Goal: Transaction & Acquisition: Purchase product/service

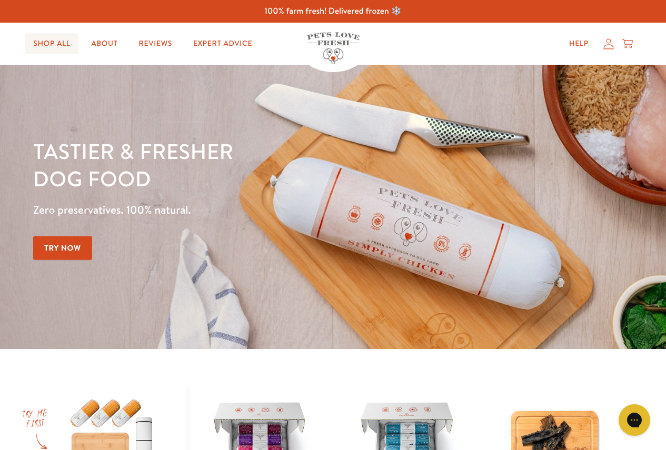
click at [47, 51] on link "Shop All" at bounding box center [52, 43] width 54 height 21
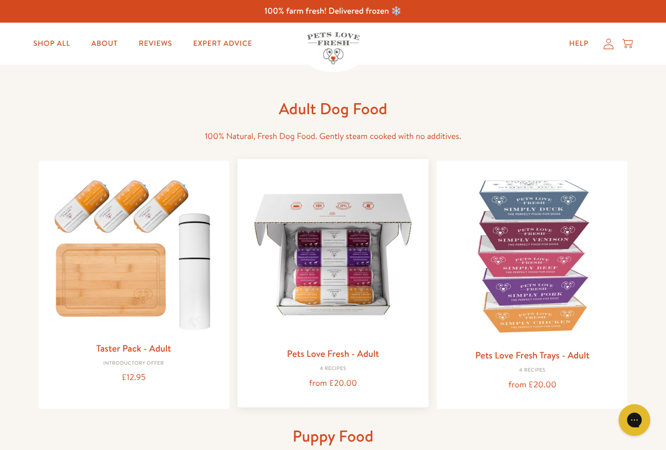
click at [314, 263] on img at bounding box center [333, 254] width 174 height 174
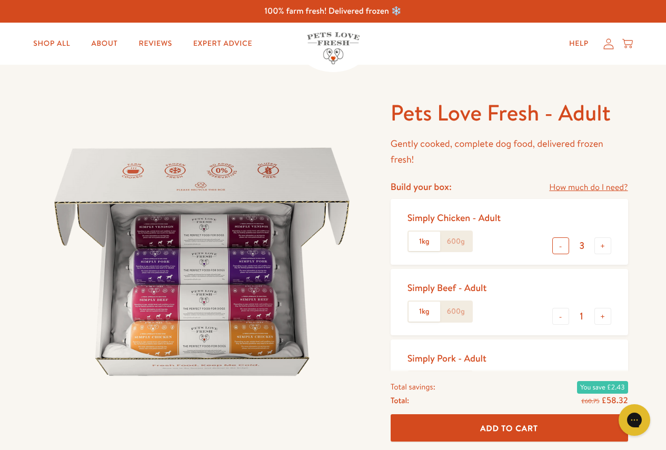
click at [564, 250] on button "-" at bounding box center [560, 245] width 17 height 17
type input "0"
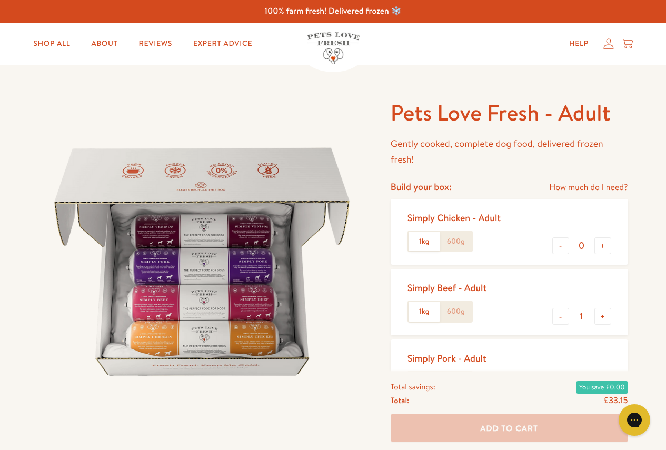
click at [569, 313] on input "1" at bounding box center [581, 317] width 25 height 12
click at [565, 315] on button "-" at bounding box center [560, 316] width 17 height 17
type input "0"
click at [565, 315] on button "-" at bounding box center [560, 316] width 17 height 17
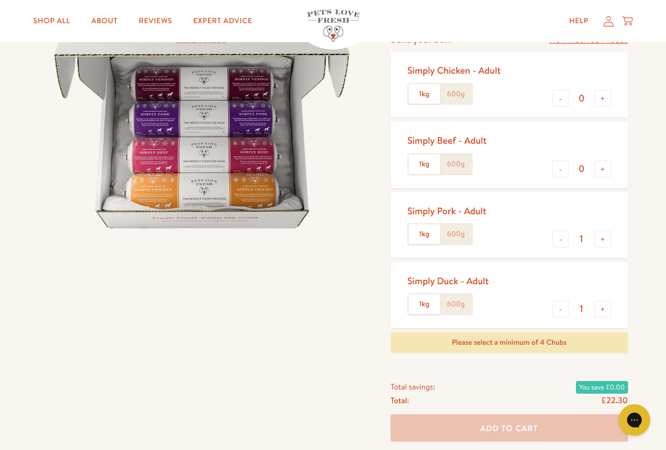
scroll to position [158, 0]
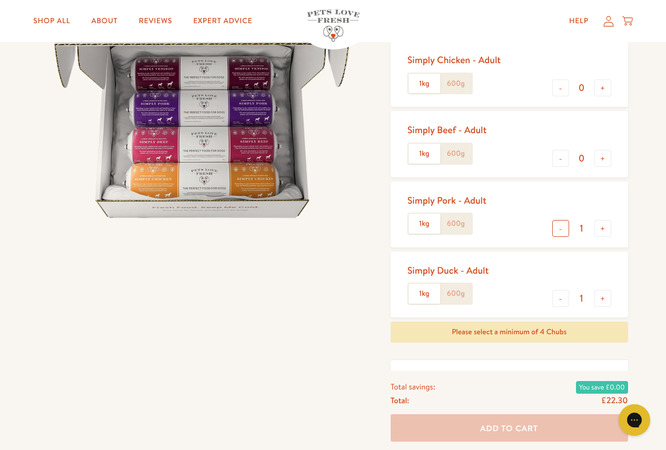
click at [559, 232] on button "-" at bounding box center [560, 228] width 17 height 17
type input "0"
click at [564, 295] on button "-" at bounding box center [560, 298] width 17 height 17
type input "0"
click at [597, 86] on button "+" at bounding box center [602, 87] width 17 height 17
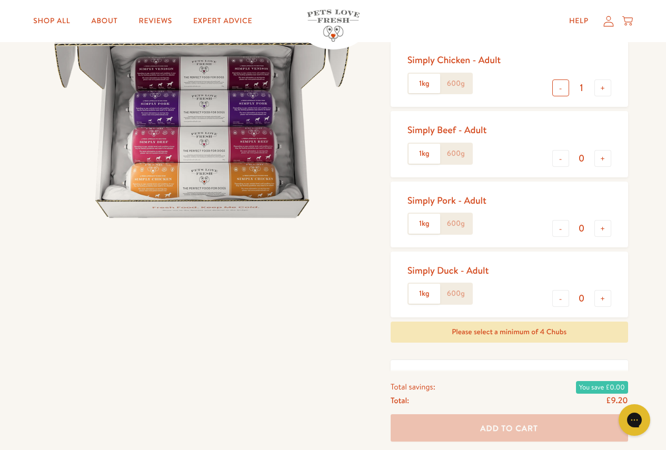
click at [564, 90] on button "-" at bounding box center [560, 87] width 17 height 17
click at [599, 84] on button "+" at bounding box center [602, 87] width 17 height 17
click at [562, 89] on button "-" at bounding box center [560, 87] width 17 height 17
type input "0"
click at [597, 157] on button "+" at bounding box center [602, 158] width 17 height 17
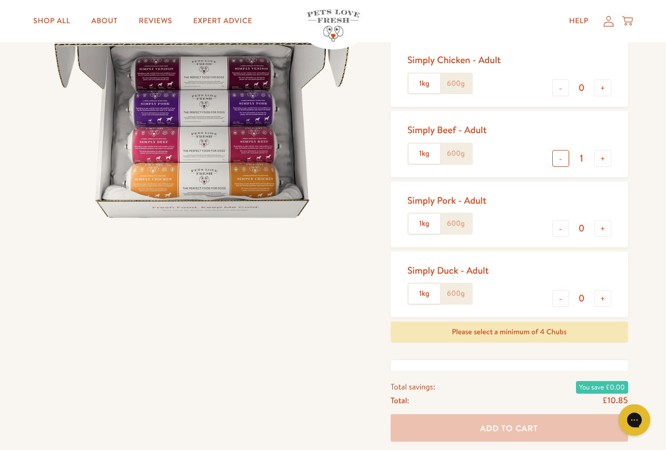
click at [564, 158] on button "-" at bounding box center [560, 158] width 17 height 17
type input "0"
click at [602, 225] on button "+" at bounding box center [602, 228] width 17 height 17
click at [558, 228] on button "-" at bounding box center [560, 228] width 17 height 17
type input "0"
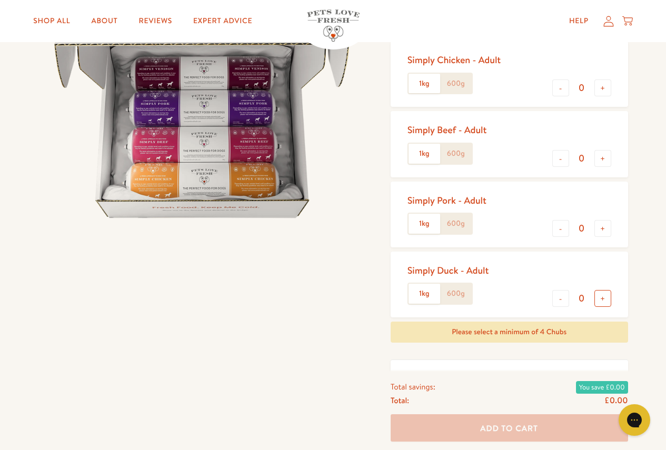
click at [602, 298] on button "+" at bounding box center [602, 298] width 17 height 17
click at [562, 299] on button "-" at bounding box center [560, 298] width 17 height 17
click at [457, 88] on label "600g" at bounding box center [456, 84] width 32 height 20
click at [0, 0] on input "600g" at bounding box center [0, 0] width 0 height 0
click at [455, 152] on label "600g" at bounding box center [456, 154] width 32 height 20
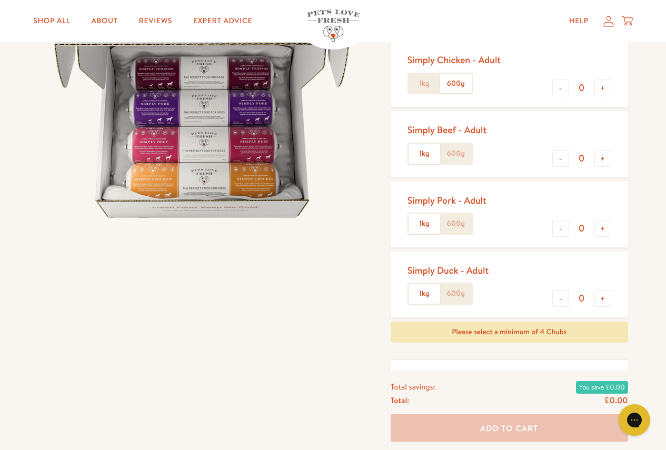
click at [0, 0] on input "600g" at bounding box center [0, 0] width 0 height 0
click at [459, 217] on label "600g" at bounding box center [456, 224] width 32 height 20
click at [0, 0] on input "600g" at bounding box center [0, 0] width 0 height 0
click at [458, 292] on label "600g" at bounding box center [456, 294] width 32 height 20
click at [0, 0] on input "600g" at bounding box center [0, 0] width 0 height 0
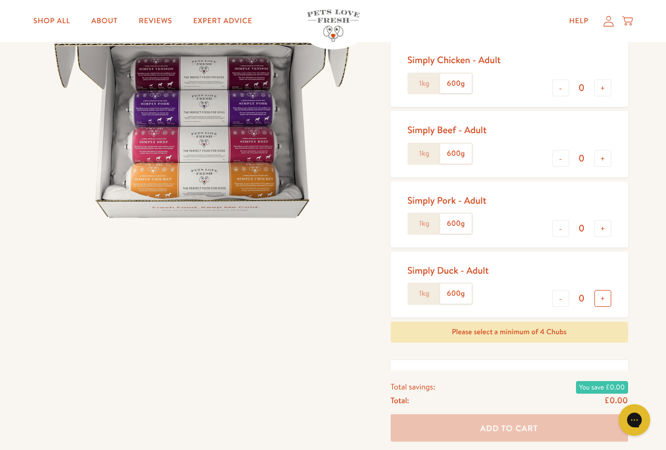
click at [603, 301] on button "+" at bounding box center [602, 298] width 17 height 17
click at [557, 295] on button "-" at bounding box center [560, 298] width 17 height 17
type input "0"
click at [601, 233] on button "+" at bounding box center [602, 228] width 17 height 17
click at [557, 231] on button "-" at bounding box center [560, 228] width 17 height 17
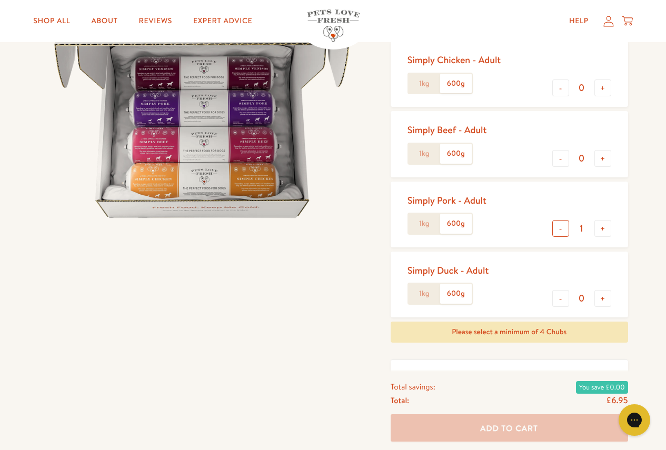
type input "0"
click at [598, 92] on button "+" at bounding box center [602, 87] width 17 height 17
click at [563, 89] on button "-" at bounding box center [560, 87] width 17 height 17
type input "0"
click at [415, 81] on label "1kg" at bounding box center [424, 84] width 32 height 20
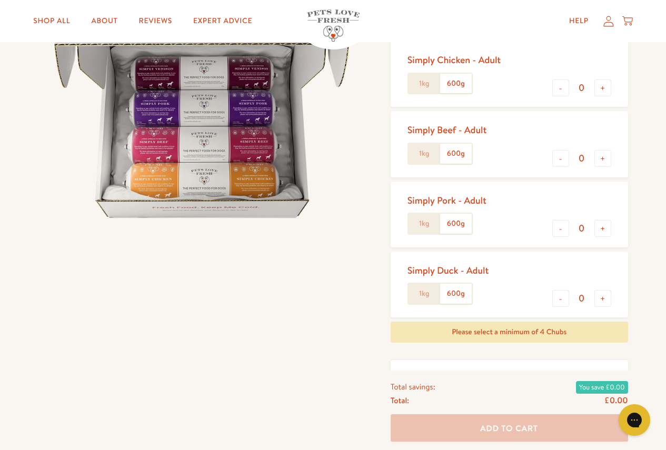
click at [0, 0] on input "1kg" at bounding box center [0, 0] width 0 height 0
drag, startPoint x: 416, startPoint y: 158, endPoint x: 418, endPoint y: 174, distance: 15.9
click at [416, 159] on label "1kg" at bounding box center [424, 154] width 32 height 20
click at [0, 0] on input "1kg" at bounding box center [0, 0] width 0 height 0
drag, startPoint x: 417, startPoint y: 222, endPoint x: 419, endPoint y: 237, distance: 15.3
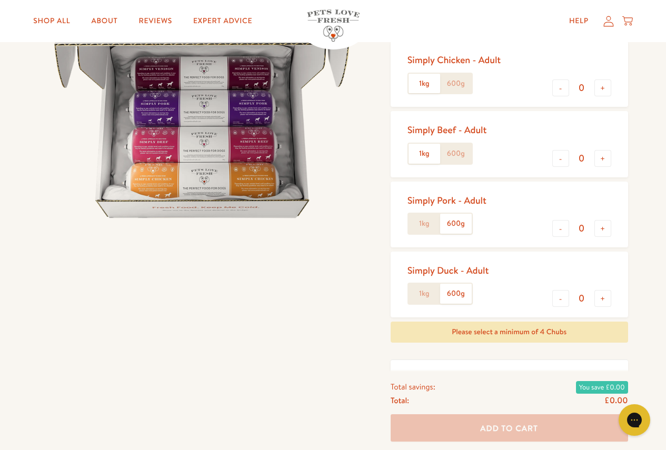
click at [417, 222] on label "1kg" at bounding box center [424, 224] width 32 height 20
click at [0, 0] on input "1kg" at bounding box center [0, 0] width 0 height 0
click at [421, 290] on label "1kg" at bounding box center [424, 294] width 32 height 20
click at [0, 0] on input "1kg" at bounding box center [0, 0] width 0 height 0
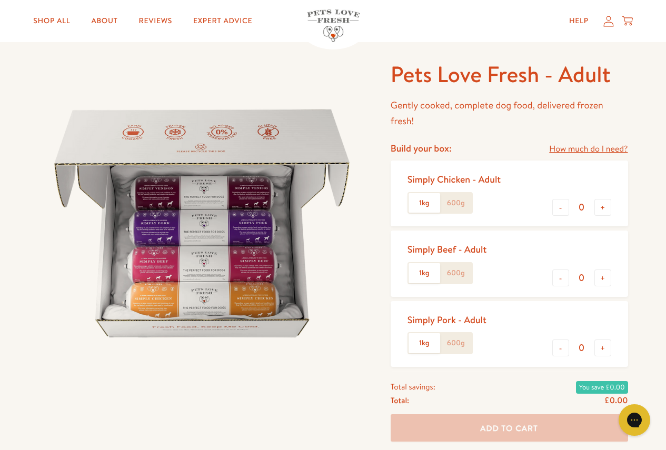
scroll to position [0, 0]
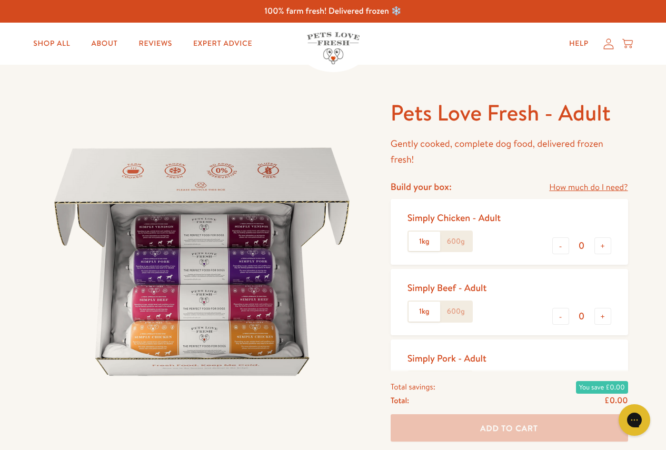
click at [335, 52] on img at bounding box center [333, 48] width 53 height 32
